Goal: Task Accomplishment & Management: Manage account settings

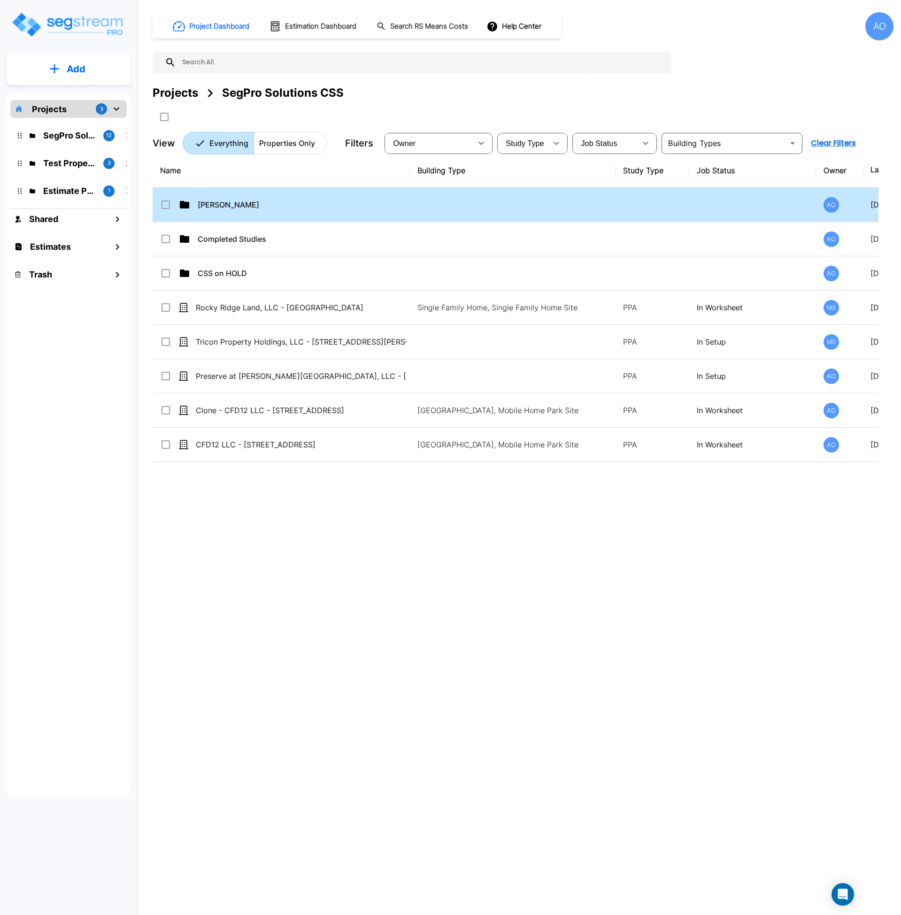
click at [202, 205] on p "[PERSON_NAME]" at bounding box center [303, 204] width 210 height 11
checkbox input "false"
click at [202, 205] on p "[PERSON_NAME]" at bounding box center [303, 204] width 210 height 11
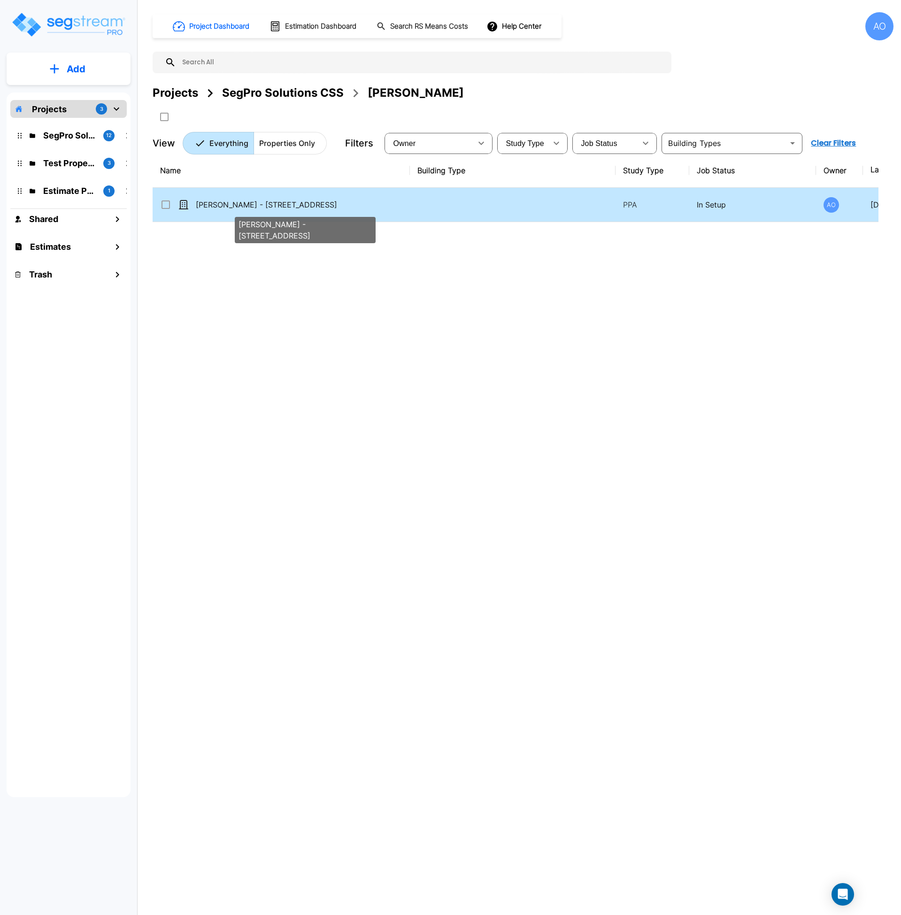
click at [201, 205] on p "[PERSON_NAME] - [STREET_ADDRESS]" at bounding box center [301, 204] width 210 height 11
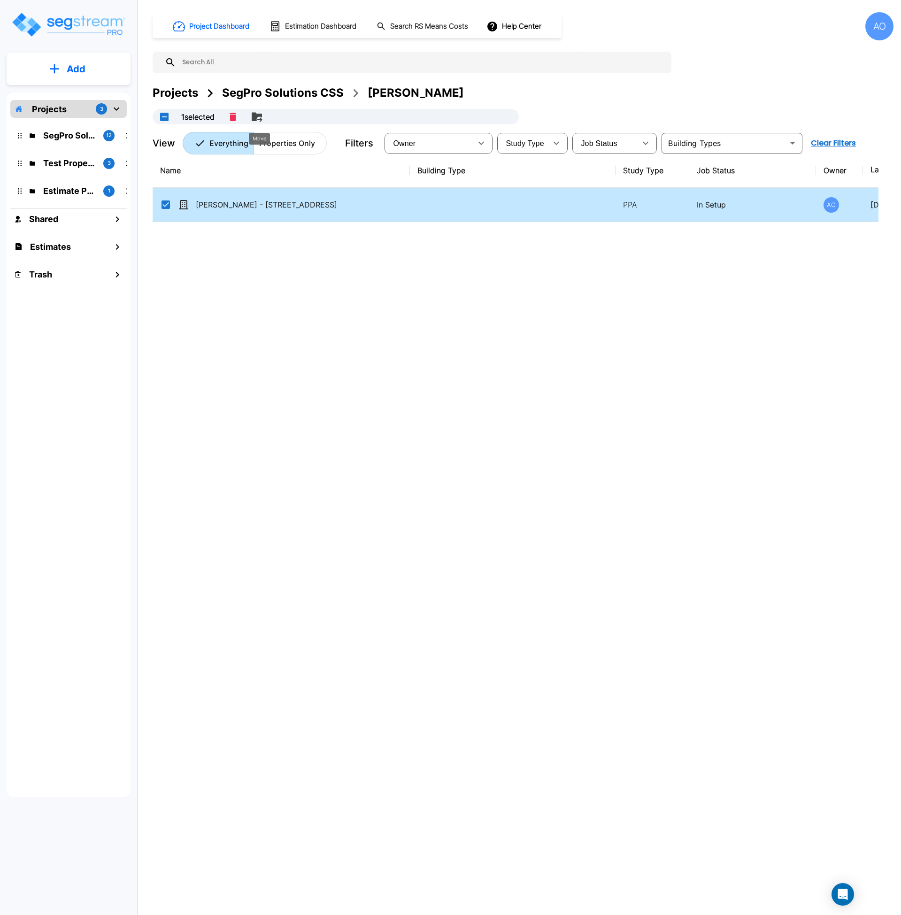
click at [265, 116] on button "Move" at bounding box center [256, 117] width 19 height 19
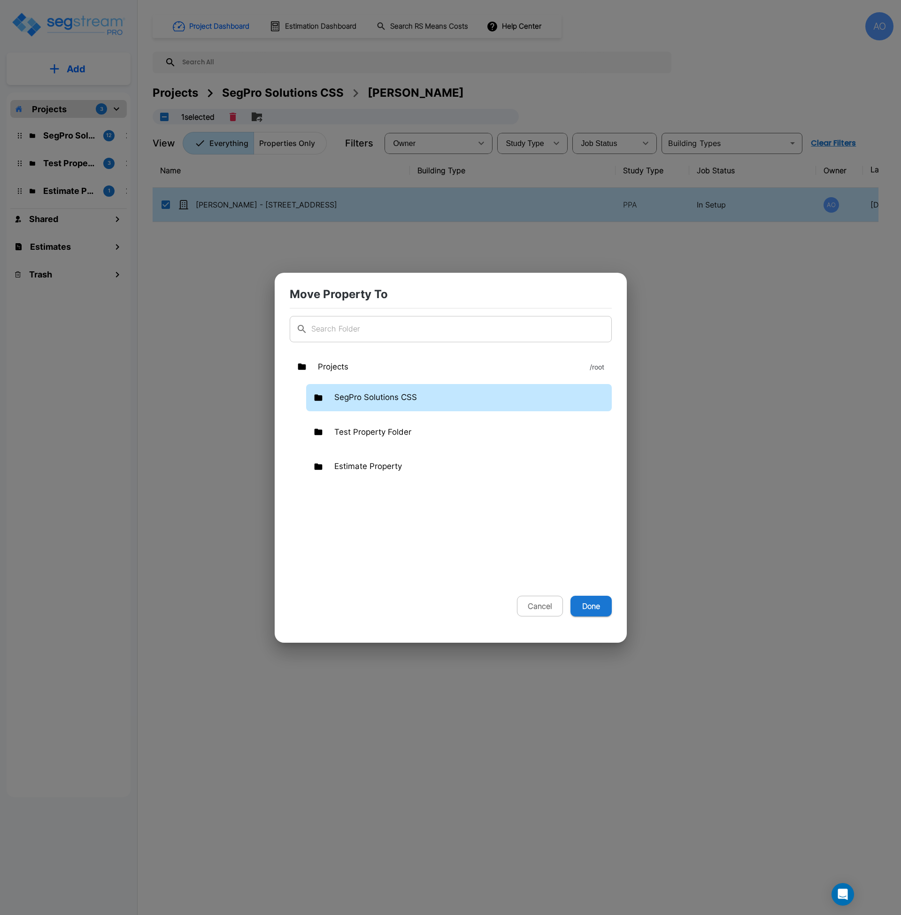
click at [391, 388] on div "SegPro Solutions CSS" at bounding box center [459, 397] width 306 height 27
click at [394, 393] on p "SegPro Solutions CSS" at bounding box center [375, 398] width 83 height 12
click at [597, 602] on button "Done" at bounding box center [591, 606] width 41 height 21
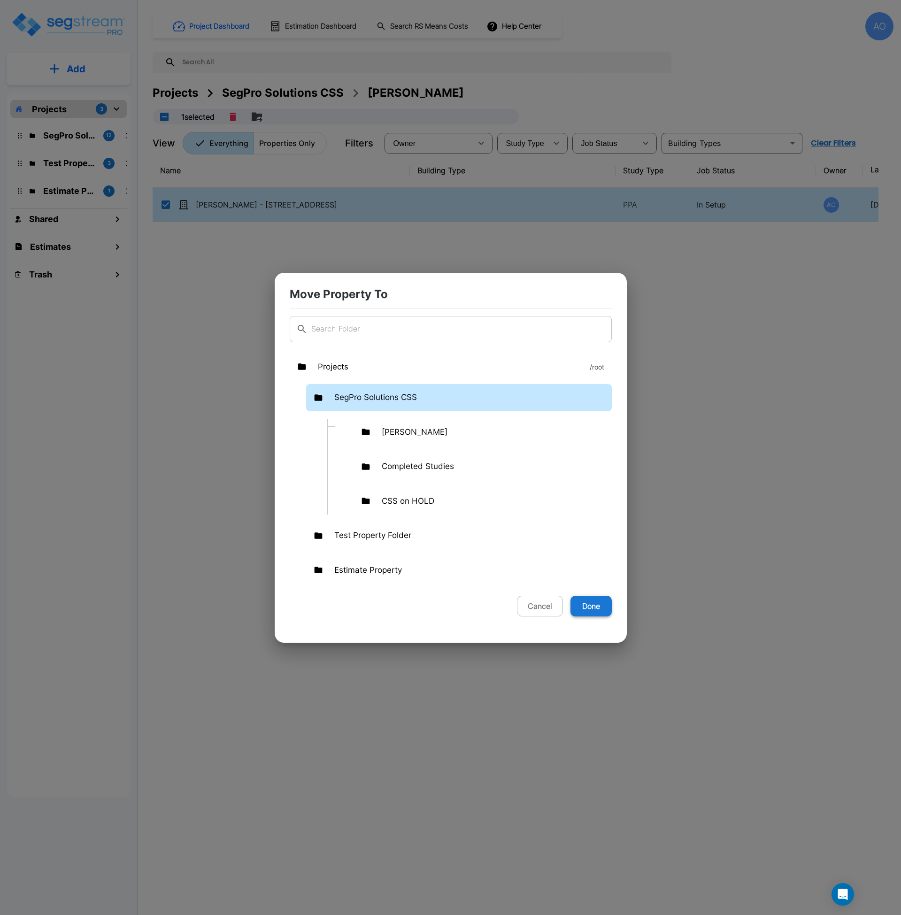
checkbox input "false"
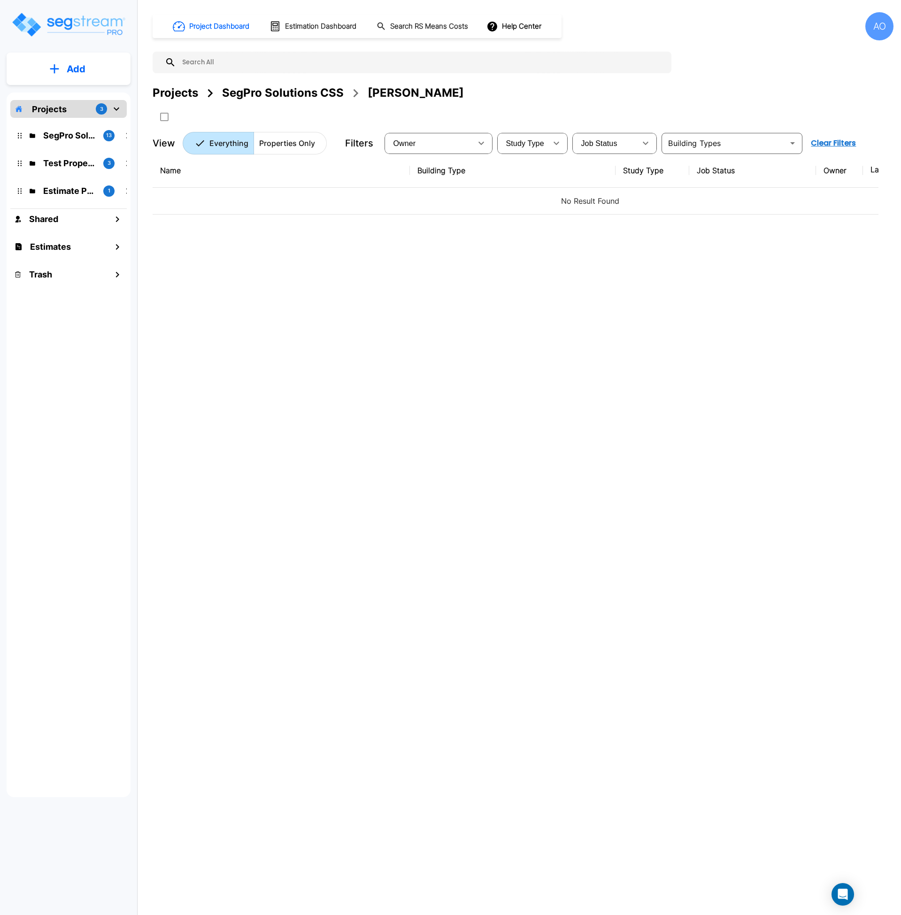
click at [289, 92] on div "SegPro Solutions CSS" at bounding box center [283, 93] width 122 height 17
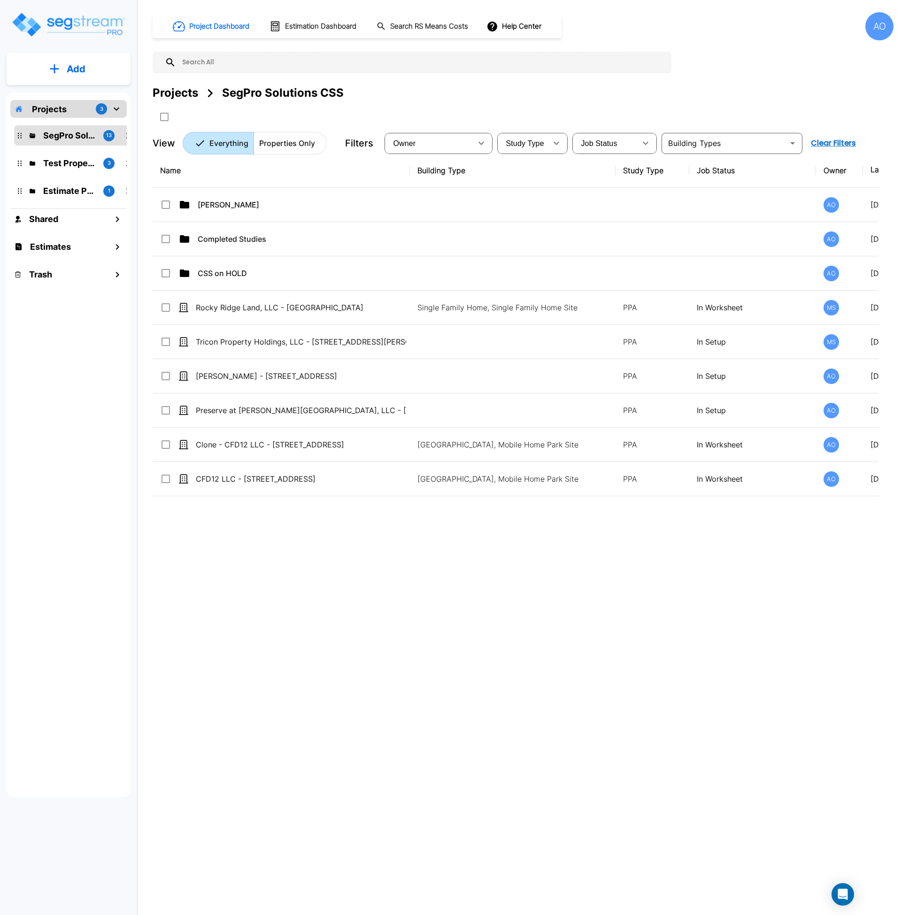
drag, startPoint x: 377, startPoint y: 679, endPoint x: 383, endPoint y: 679, distance: 5.7
click at [383, 679] on div "Name Building Type Study Type Job Status Owner Last Modified Action [PERSON_NAM…" at bounding box center [516, 437] width 726 height 567
